Goal: Find specific page/section: Find specific page/section

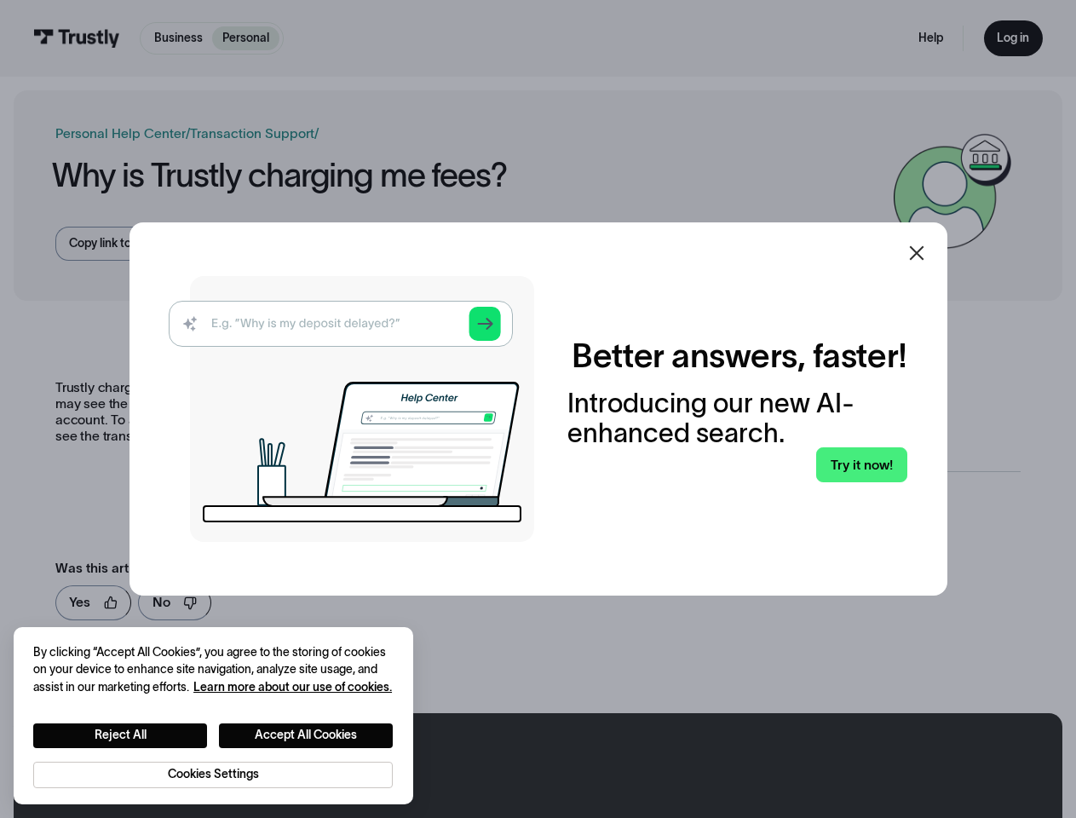
click at [534, 409] on img at bounding box center [351, 409] width 365 height 266
click at [923, 253] on icon at bounding box center [916, 253] width 14 height 14
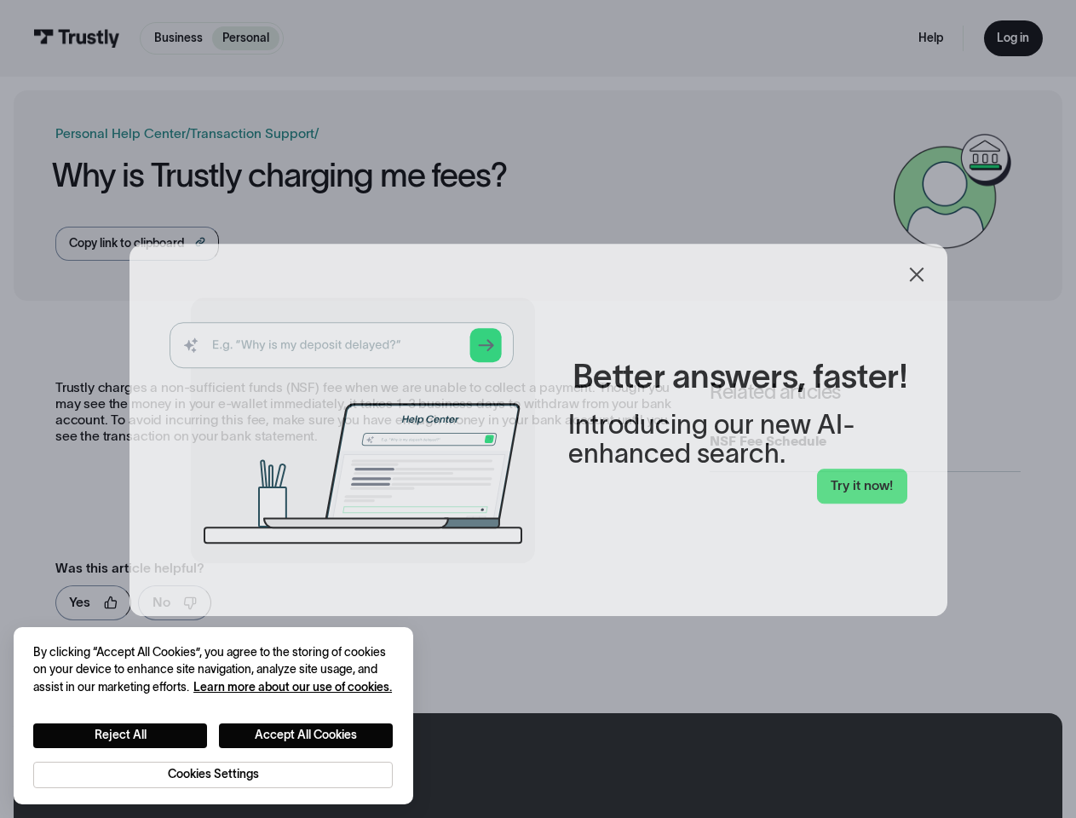
click at [120, 734] on button "Reject All" at bounding box center [120, 735] width 174 height 25
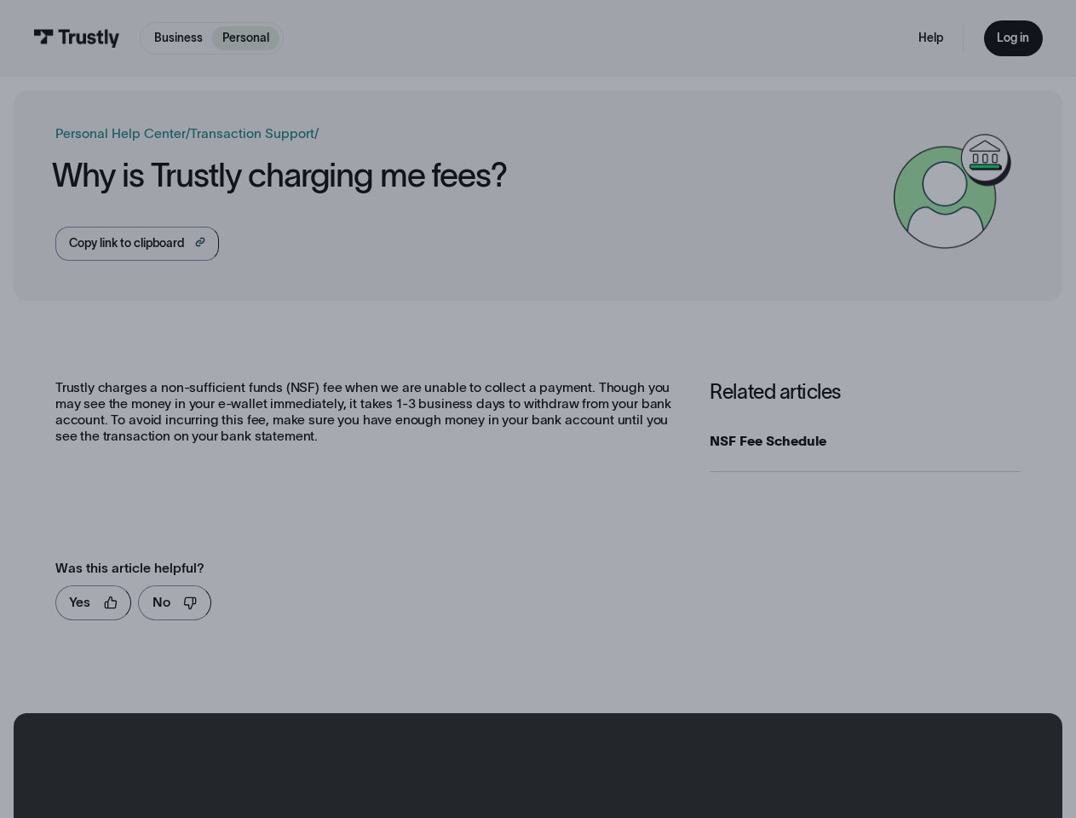
click at [307, 734] on button "Accept All Cookies" at bounding box center [306, 735] width 174 height 25
